Goal: Communication & Community: Answer question/provide support

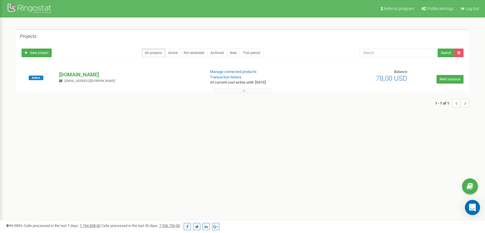
click at [477, 212] on div "Open Intercom Messenger" at bounding box center [472, 207] width 15 height 15
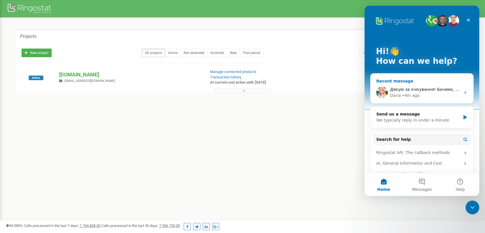
click at [403, 95] on div "• 4m ago" at bounding box center [411, 95] width 18 height 6
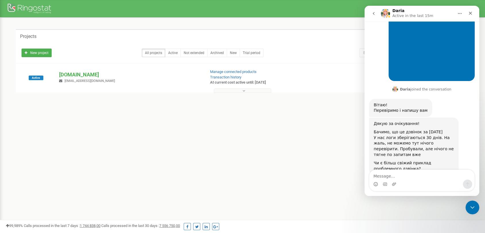
scroll to position [230, 0]
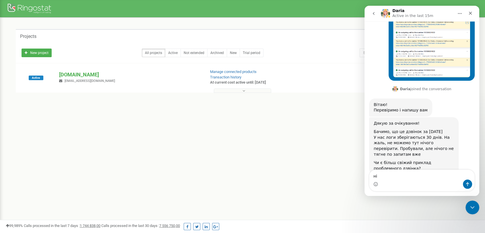
type textarea "н"
type textarea "Нажаль ні"
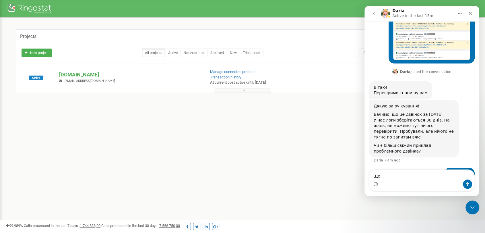
type textarea "Щ"
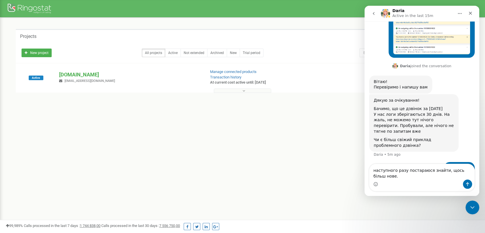
scroll to position [259, 0]
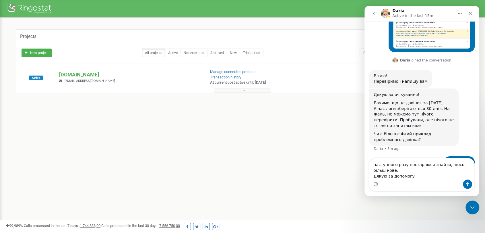
click at [375, 163] on textarea "наступного разу постараюся знайти, щось більш нове. Дякую за допомогу" at bounding box center [421, 168] width 105 height 21
click at [420, 175] on textarea "Наступного разу постараюся знайти, щось більш нове. Дякую за допомогу" at bounding box center [421, 168] width 105 height 21
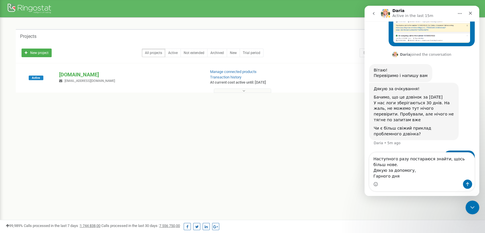
click at [399, 161] on textarea "Наступного разу постараюся знайти, щось більш нове. Дякую за допомогу, Гарного …" at bounding box center [421, 165] width 105 height 27
click at [395, 163] on textarea "Наступного разу постараюся знайти, щось більш нове. Дякую за допомогу, Гарного …" at bounding box center [421, 165] width 105 height 27
type textarea "Наступного разу постараюся знайти, щось більш нове. На цьому поки все. Дякую за…"
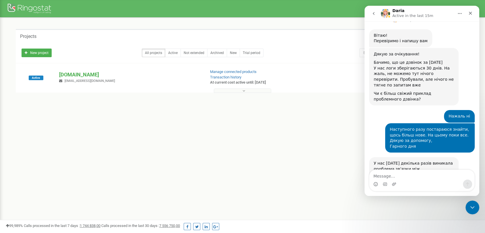
scroll to position [325, 0]
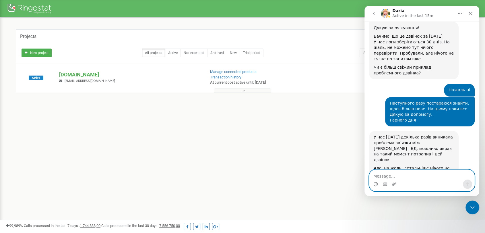
click at [416, 176] on textarea "Message…" at bounding box center [421, 175] width 105 height 10
type textarea "Все одно дякую за допомогу"
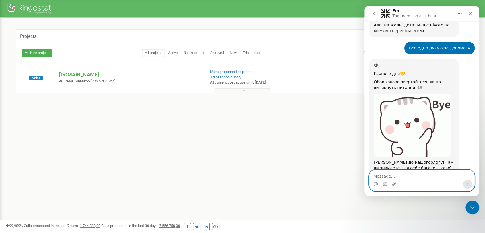
scroll to position [519, 0]
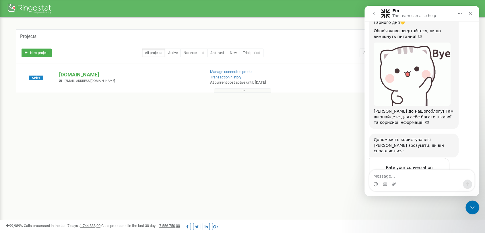
click at [440, 174] on span "Amazing" at bounding box center [436, 179] width 10 height 10
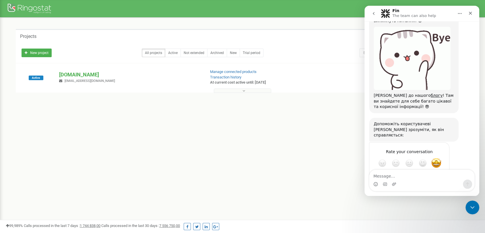
click at [440, 178] on div "Submit" at bounding box center [438, 183] width 11 height 11
click at [473, 12] on div "Close" at bounding box center [470, 13] width 10 height 10
